Goal: Use online tool/utility: Use online tool/utility

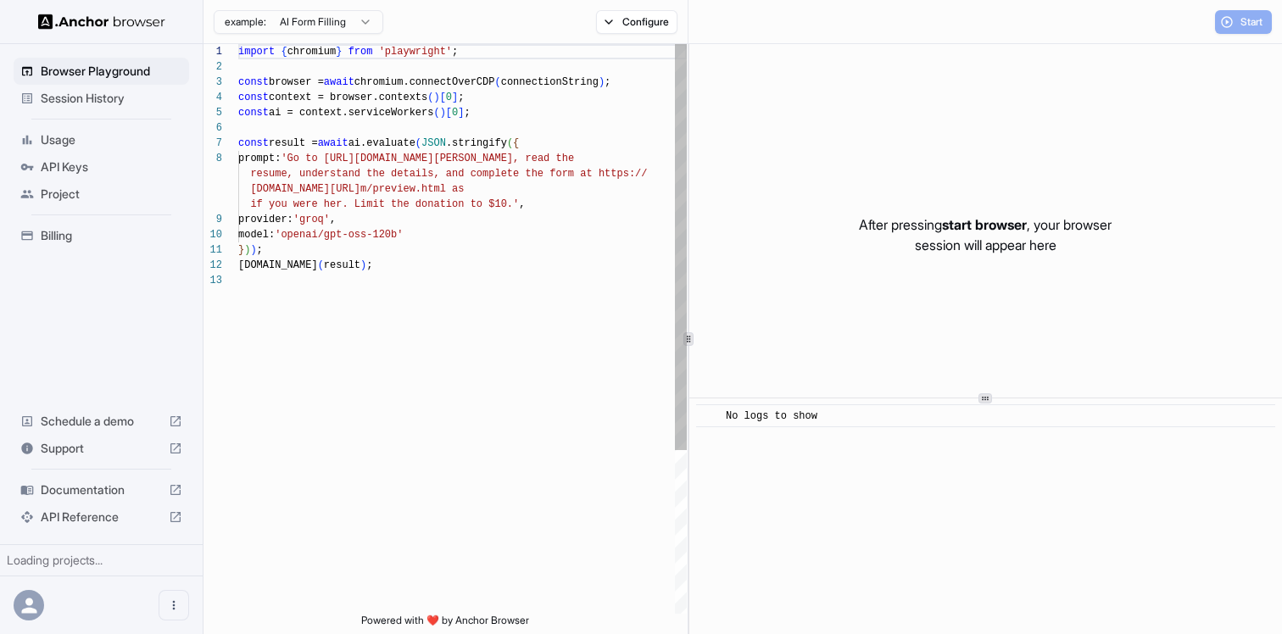
scroll to position [107, 0]
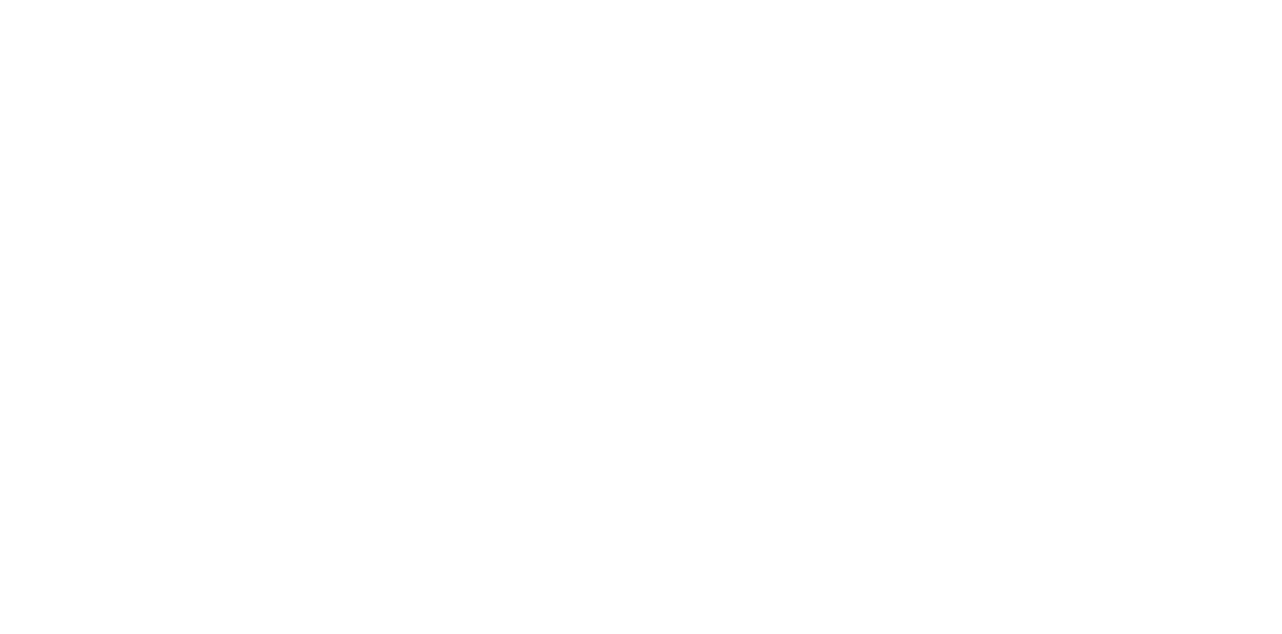
click at [639, 291] on body at bounding box center [641, 317] width 1282 height 634
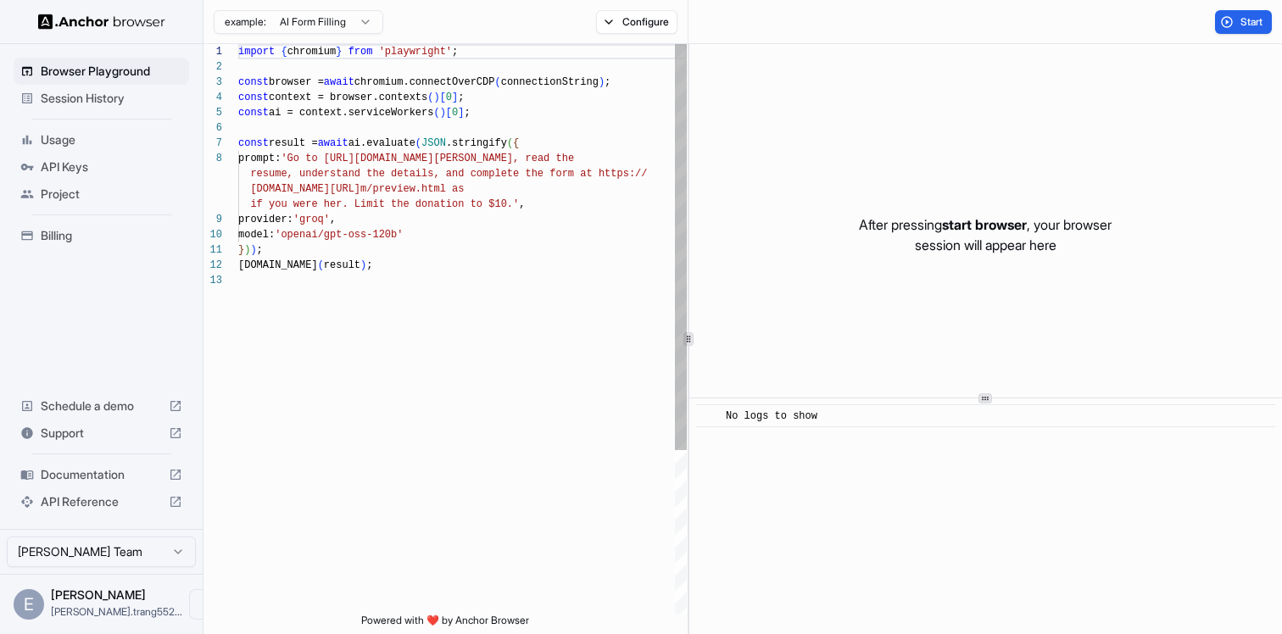
click at [365, 198] on div "import { chromium } from 'playwright' ; const browser = await chromium.connectO…" at bounding box center [462, 443] width 448 height 799
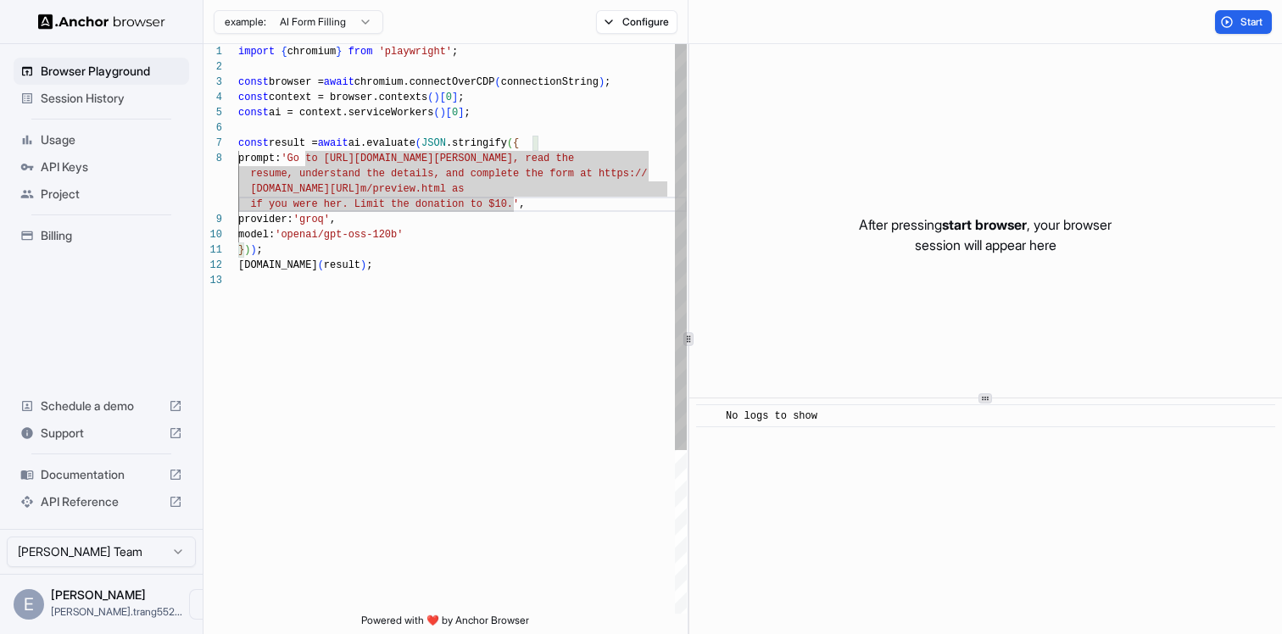
click at [349, 246] on div "import { chromium } from 'playwright' ; const browser = await chromium.connectO…" at bounding box center [462, 443] width 448 height 799
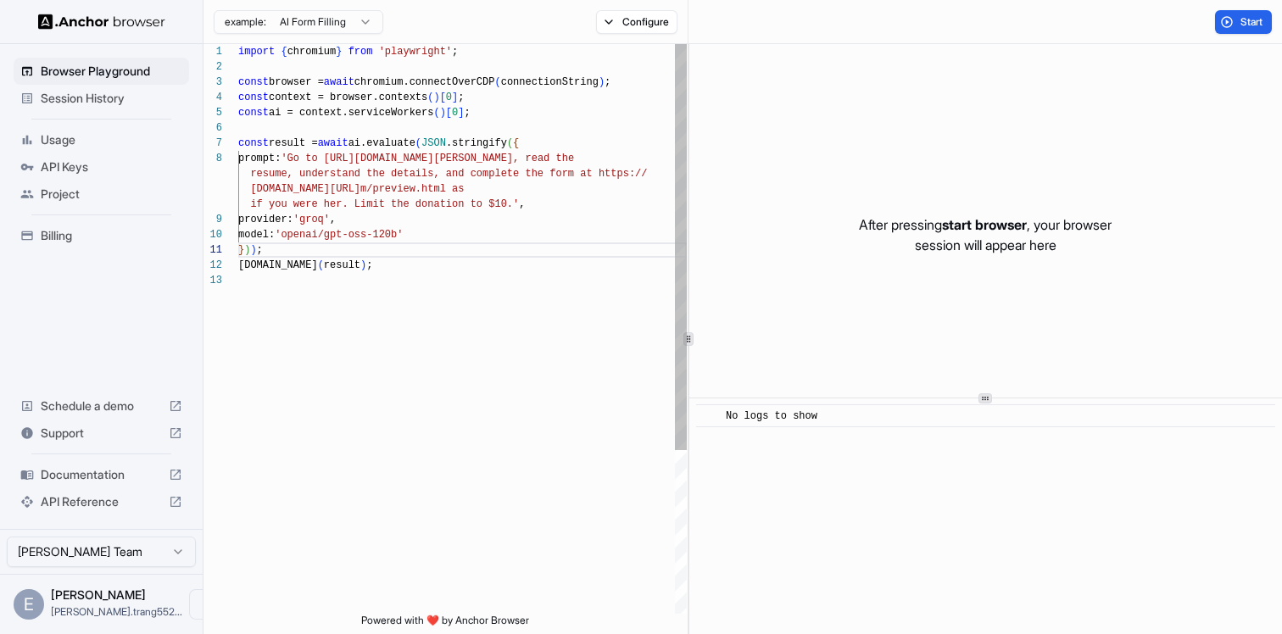
scroll to position [61, 0]
click at [422, 266] on div "import { chromium } from 'playwright' ; const browser = await chromium.connectO…" at bounding box center [462, 443] width 448 height 799
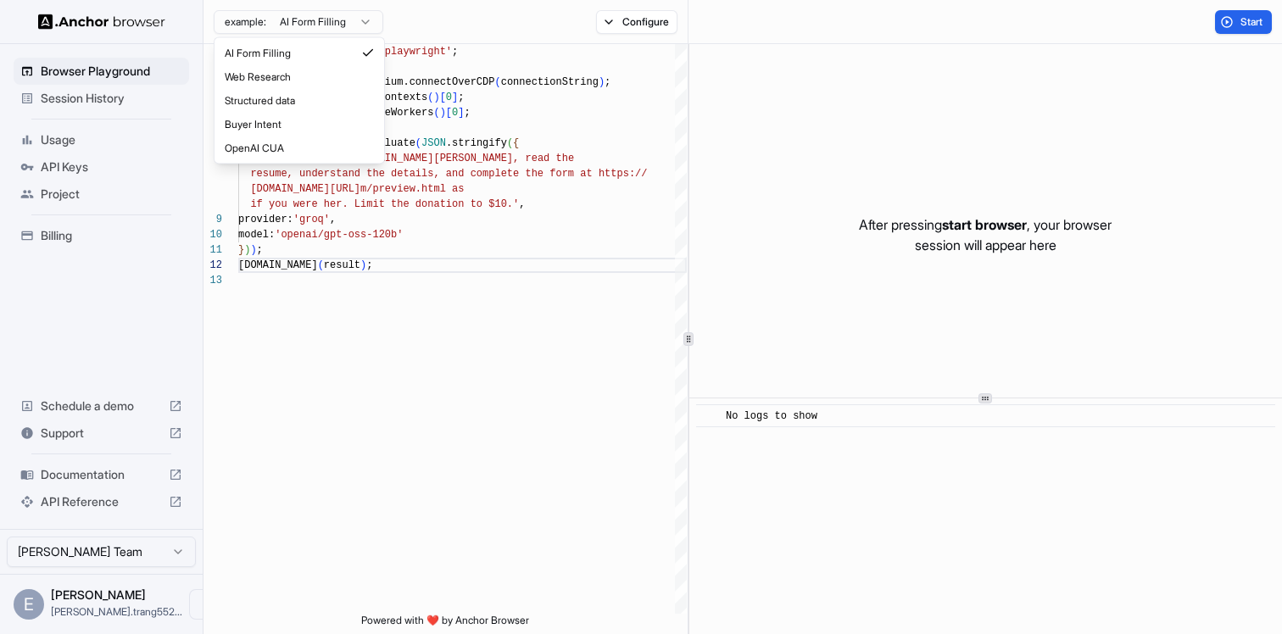
click at [342, 23] on html "Browser Playground Session History Usage API Keys Project Billing Schedule a de…" at bounding box center [641, 317] width 1282 height 634
type textarea "**********"
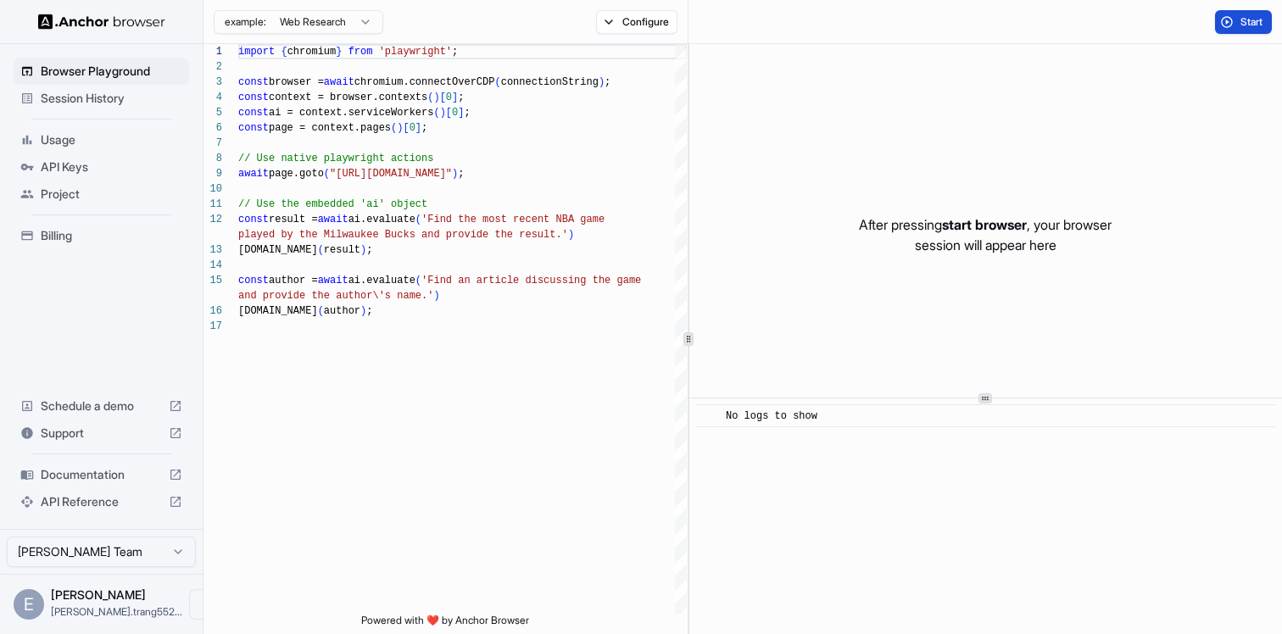
click at [1234, 28] on button "Start" at bounding box center [1243, 22] width 57 height 24
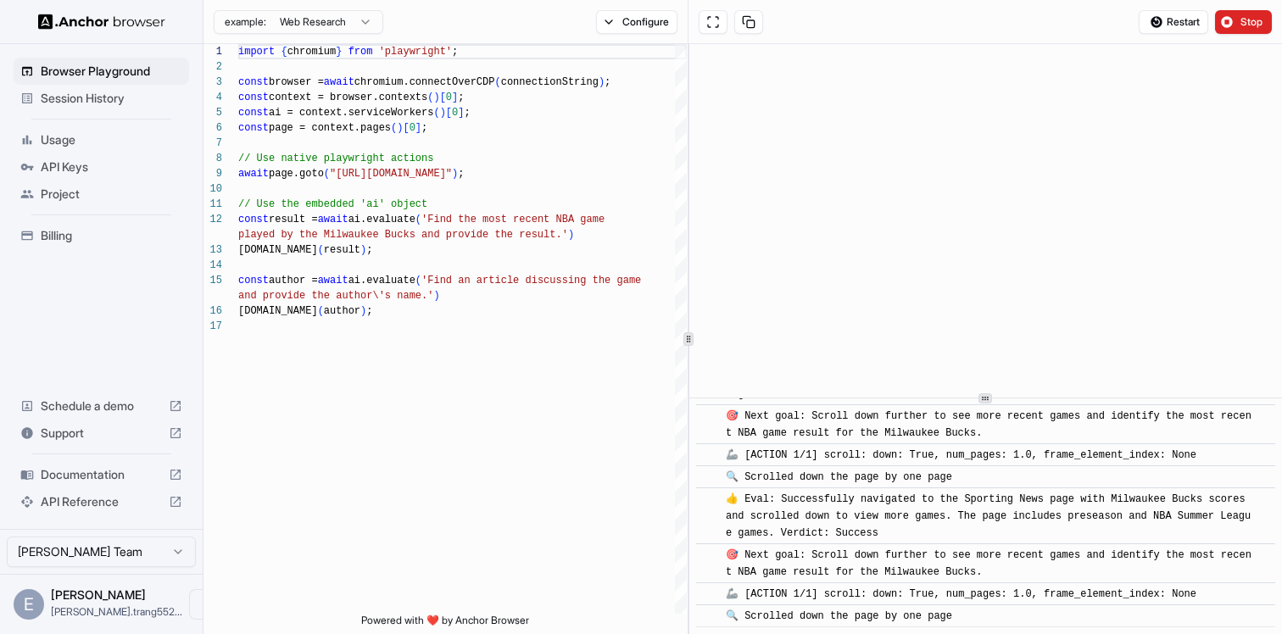
scroll to position [3966, 0]
